Goal: Task Accomplishment & Management: Use online tool/utility

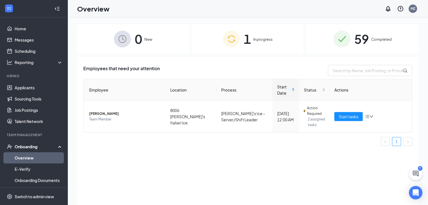
click at [245, 38] on span "1" at bounding box center [247, 38] width 7 height 19
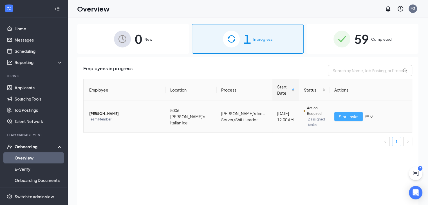
click at [347, 117] on span "Start tasks" at bounding box center [348, 117] width 19 height 6
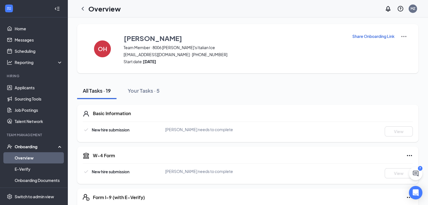
click at [375, 35] on p "Share Onboarding Link" at bounding box center [373, 36] width 42 height 6
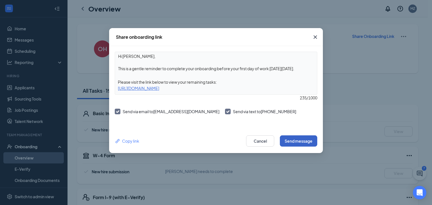
click at [299, 140] on button "Send message" at bounding box center [298, 141] width 37 height 11
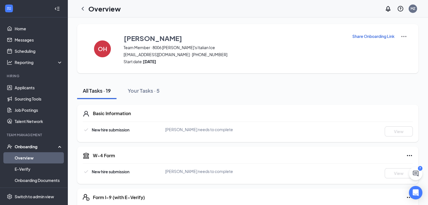
click at [359, 36] on p "Share Onboarding Link" at bounding box center [373, 36] width 42 height 6
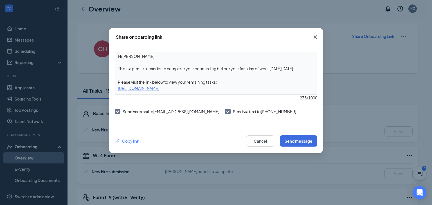
click at [131, 140] on div "Copy link" at bounding box center [127, 141] width 24 height 6
